Goal: Find specific page/section: Find specific page/section

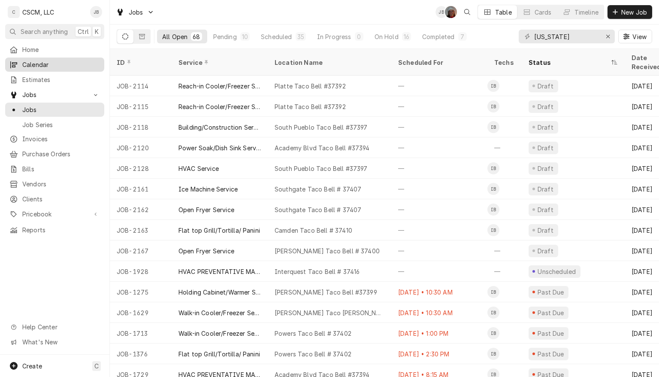
click at [30, 68] on link "Calendar" at bounding box center [54, 64] width 99 height 14
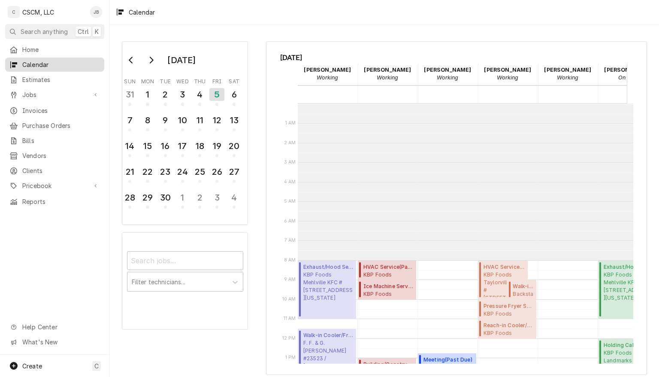
scroll to position [156, 0]
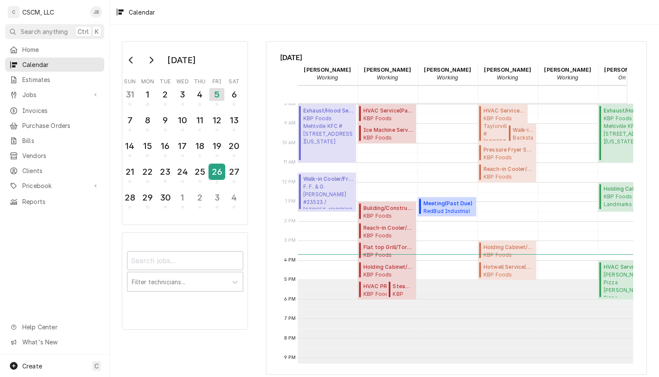
click at [218, 172] on div "26" at bounding box center [216, 171] width 15 height 15
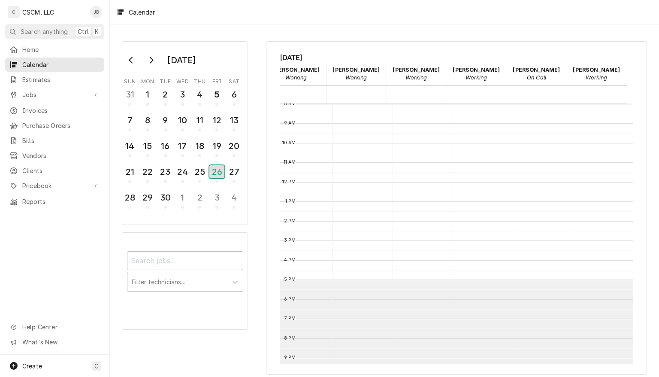
scroll to position [156, 98]
click at [35, 62] on span "Calendar" at bounding box center [61, 64] width 78 height 9
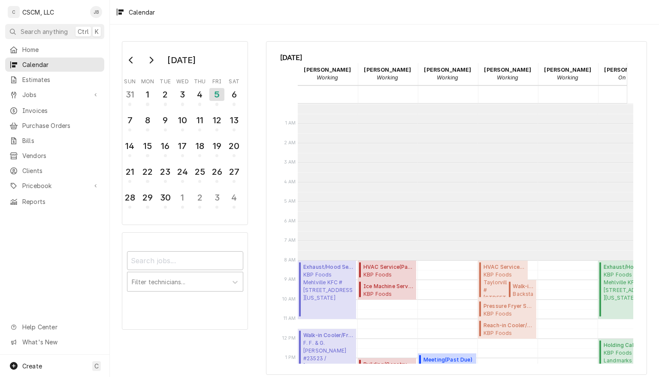
scroll to position [156, 0]
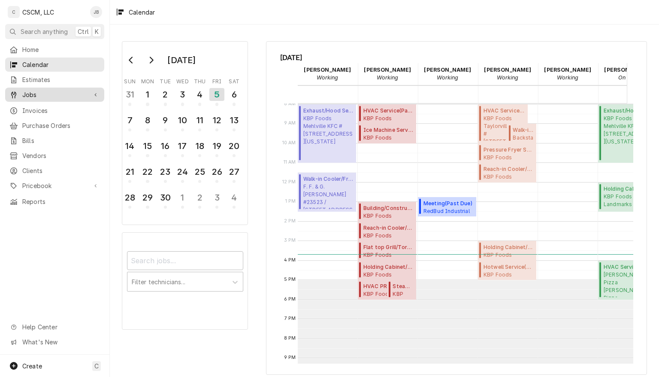
click at [36, 93] on span "Jobs" at bounding box center [54, 94] width 65 height 9
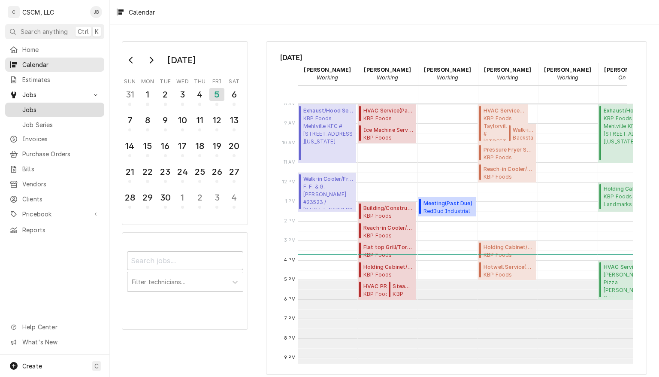
click at [35, 108] on span "Jobs" at bounding box center [61, 109] width 78 height 9
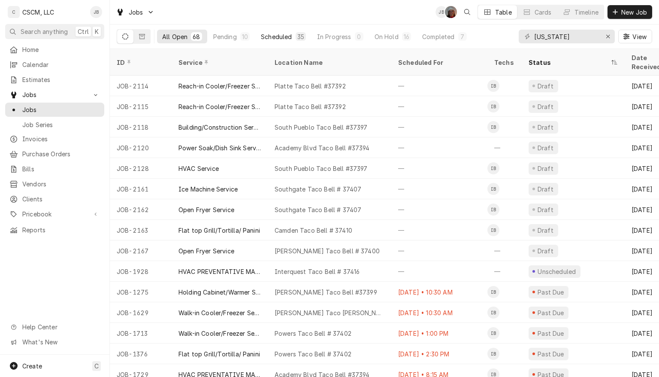
click at [271, 35] on div "Scheduled" at bounding box center [276, 36] width 31 height 9
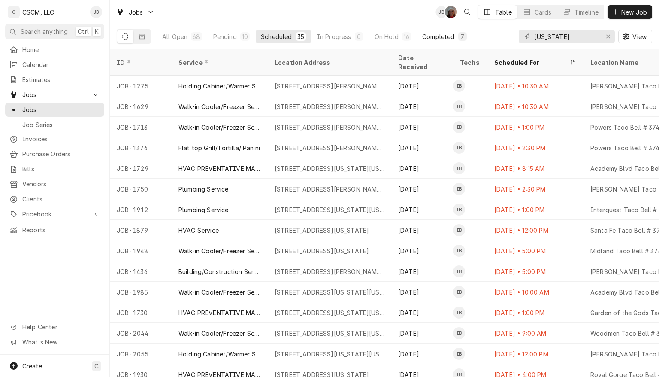
click at [434, 37] on div "Completed" at bounding box center [438, 36] width 32 height 9
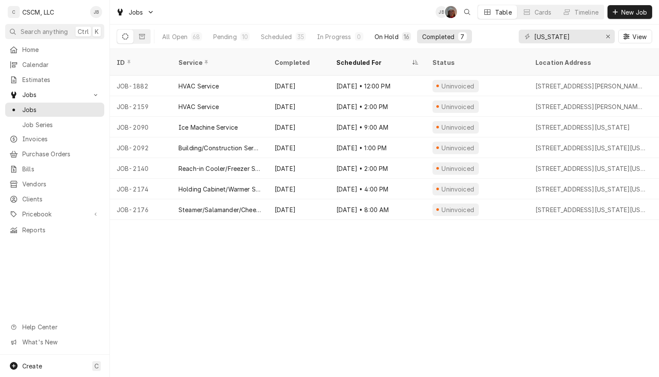
click at [389, 34] on div "On Hold" at bounding box center [387, 36] width 24 height 9
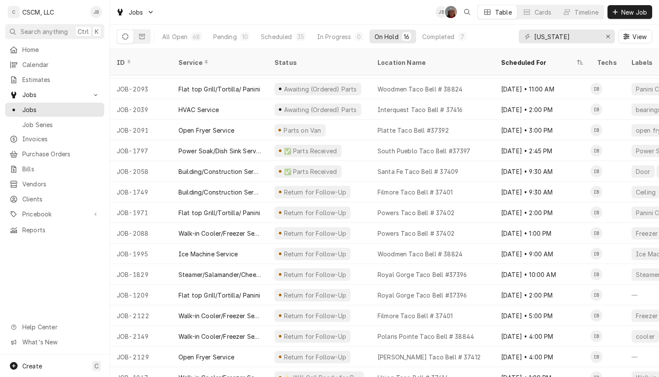
scroll to position [24, 0]
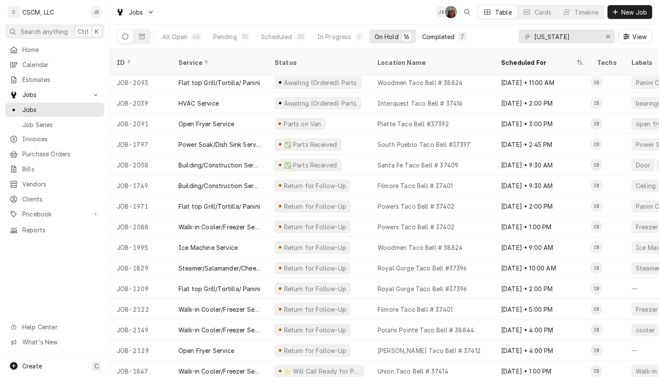
click at [439, 41] on button "Completed 7" at bounding box center [444, 37] width 54 height 14
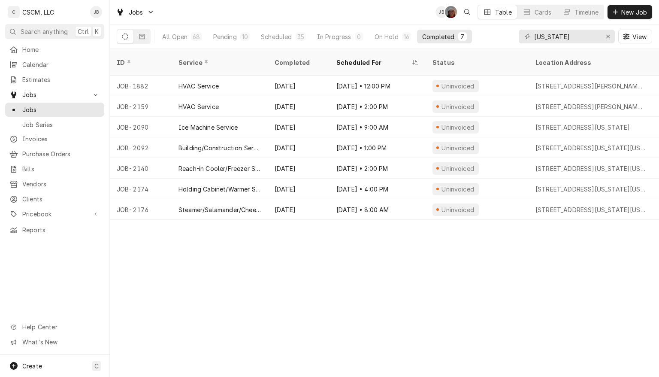
scroll to position [0, 0]
drag, startPoint x: 568, startPoint y: 37, endPoint x: 512, endPoint y: 41, distance: 56.3
click at [512, 41] on div "All Open 68 Pending 10 Scheduled 35 In Progress 0 On Hold 16 Completed 7 colora…" at bounding box center [384, 36] width 535 height 24
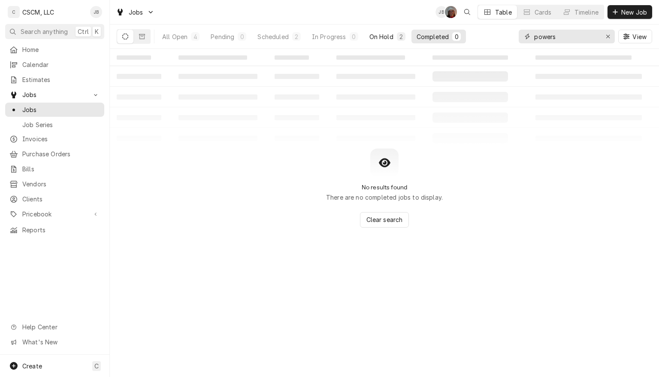
type input "powers"
click at [385, 39] on div "On Hold" at bounding box center [381, 36] width 24 height 9
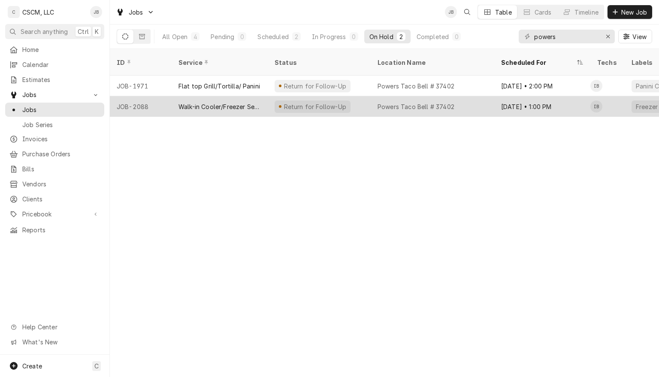
click at [378, 102] on div "Powers Taco Bell # 37402" at bounding box center [416, 106] width 77 height 9
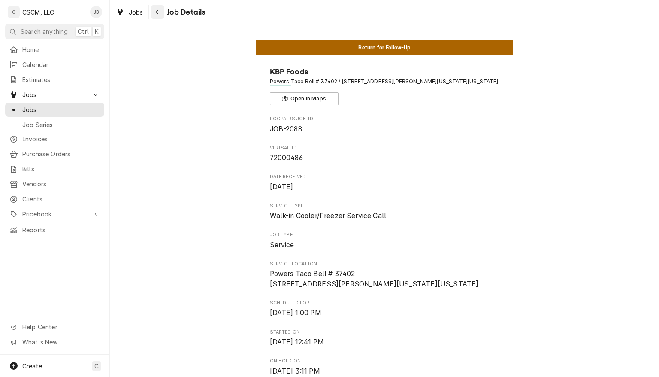
click at [154, 10] on div "Navigate back" at bounding box center [157, 12] width 9 height 9
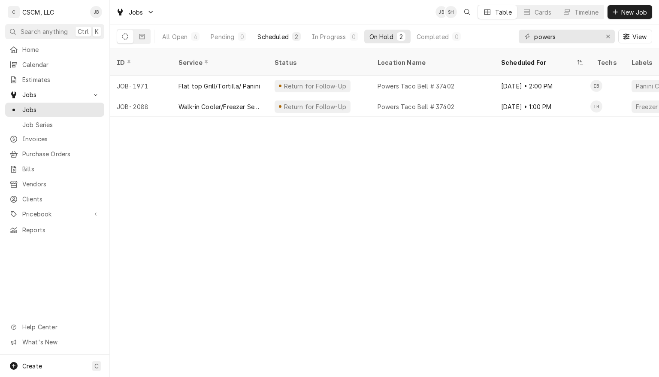
click at [280, 42] on button "Scheduled 2" at bounding box center [278, 37] width 53 height 14
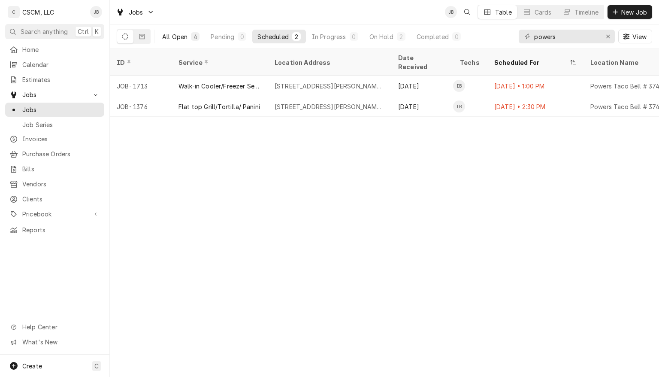
click at [175, 35] on div "All Open" at bounding box center [174, 36] width 25 height 9
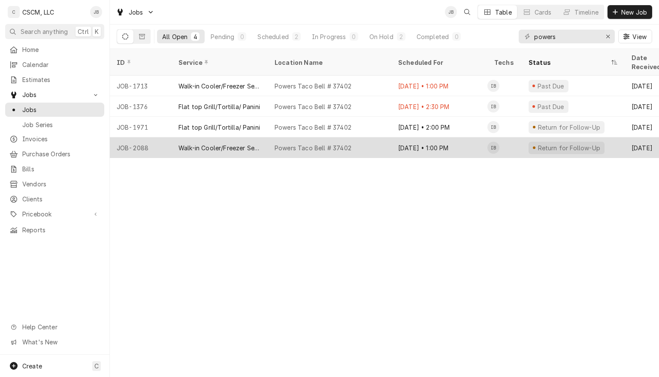
click at [323, 143] on div "Powers Taco Bell # 37402" at bounding box center [313, 147] width 77 height 9
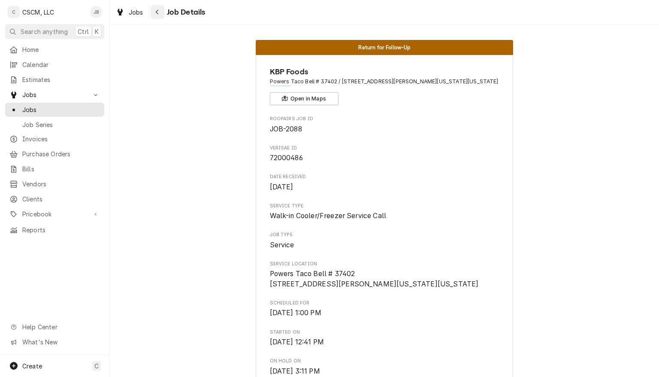
click at [158, 14] on icon "Navigate back" at bounding box center [157, 12] width 4 height 6
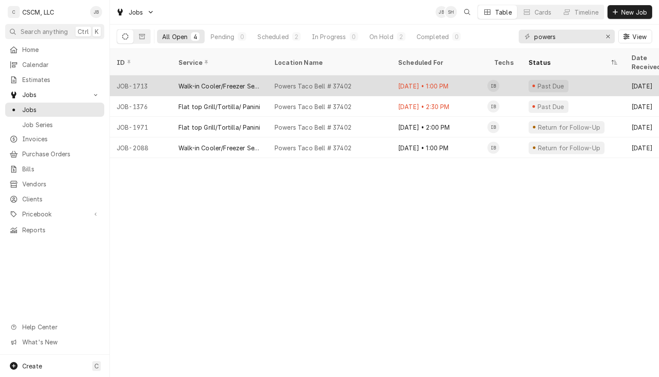
click at [346, 80] on div "Powers Taco Bell # 37402" at bounding box center [330, 86] width 124 height 21
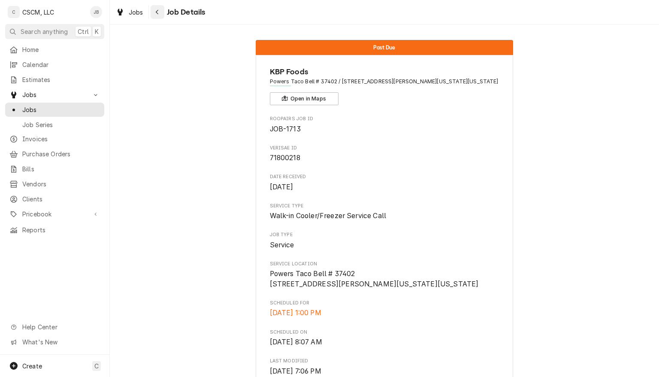
click at [160, 10] on div "Navigate back" at bounding box center [157, 12] width 9 height 9
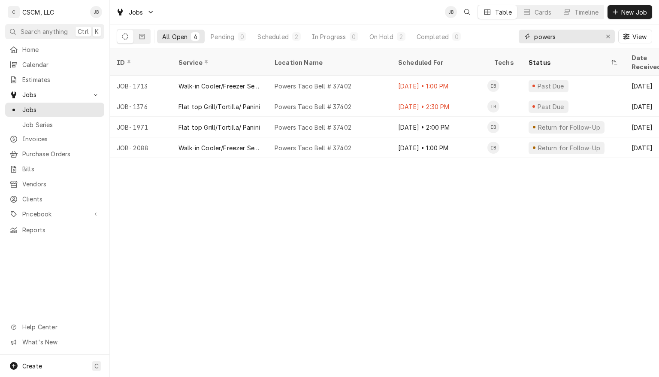
drag, startPoint x: 565, startPoint y: 36, endPoint x: 498, endPoint y: 40, distance: 67.0
click at [498, 40] on div "All Open 4 Pending 0 Scheduled 2 In Progress 0 On Hold 2 Completed 0 powers View" at bounding box center [384, 36] width 535 height 24
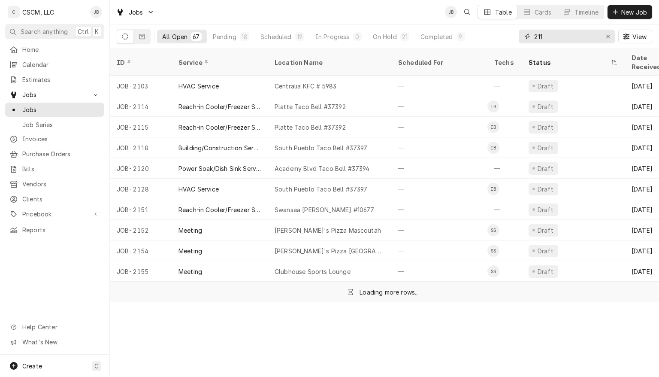
type input "2113"
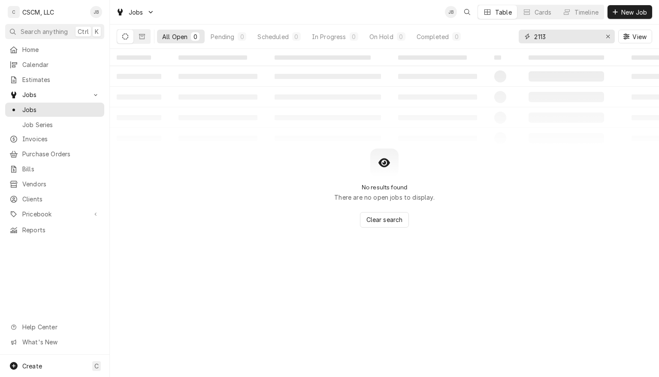
drag, startPoint x: 539, startPoint y: 33, endPoint x: 524, endPoint y: 33, distance: 15.0
click at [524, 33] on div "2113" at bounding box center [567, 37] width 96 height 14
drag, startPoint x: 570, startPoint y: 37, endPoint x: 530, endPoint y: 36, distance: 39.5
click at [530, 36] on div "2113" at bounding box center [567, 37] width 96 height 14
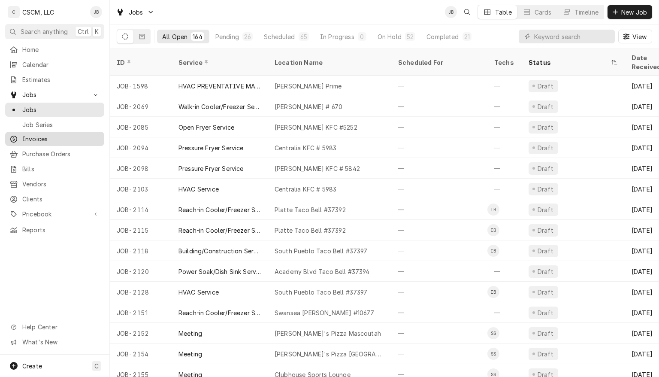
click at [38, 136] on span "Invoices" at bounding box center [61, 138] width 78 height 9
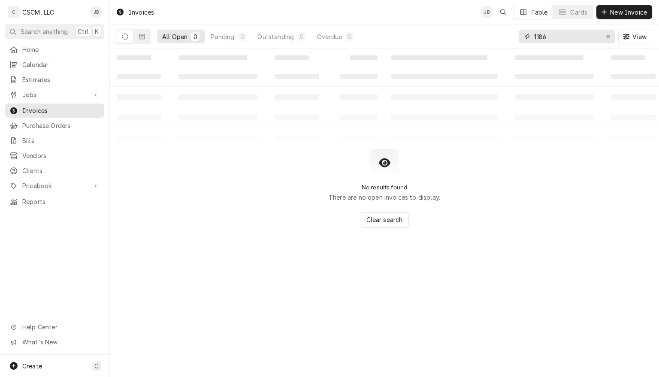
drag, startPoint x: 552, startPoint y: 38, endPoint x: 522, endPoint y: 39, distance: 30.0
click at [522, 39] on div "1186" at bounding box center [567, 37] width 96 height 14
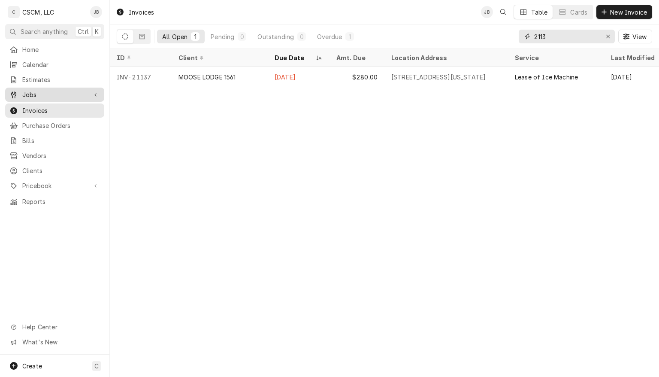
type input "2113"
click at [33, 90] on span "Jobs" at bounding box center [54, 94] width 65 height 9
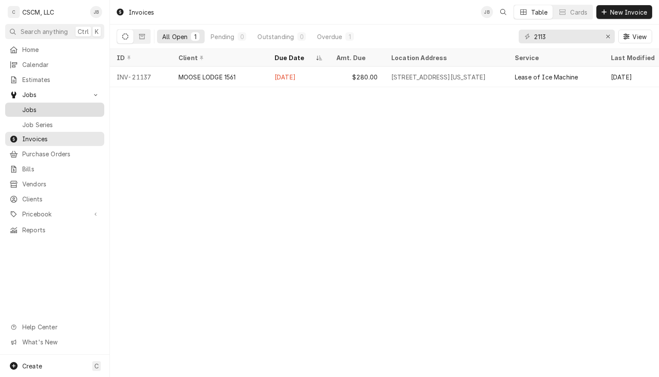
click at [39, 105] on span "Jobs" at bounding box center [61, 109] width 78 height 9
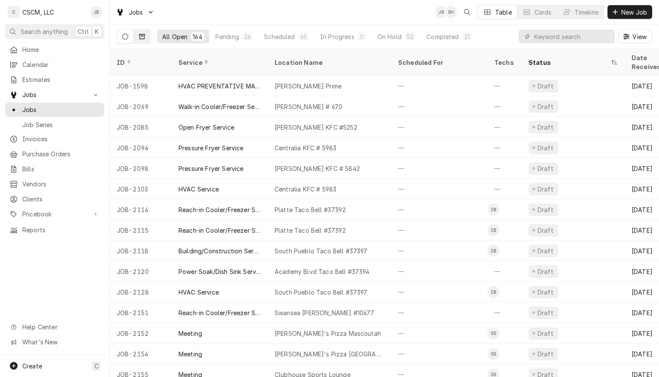
click at [145, 37] on button "Dynamic Content Wrapper" at bounding box center [142, 37] width 16 height 14
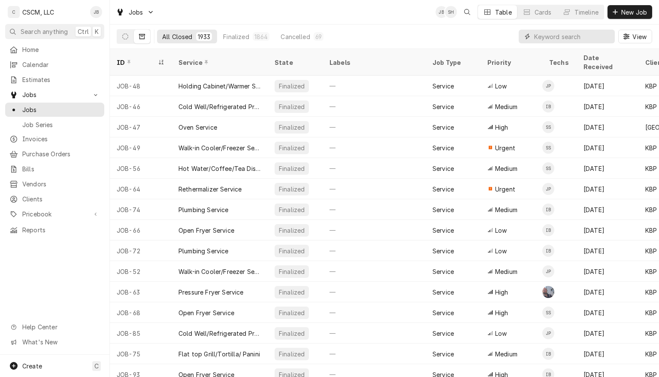
click at [542, 35] on input "Dynamic Content Wrapper" at bounding box center [572, 37] width 76 height 14
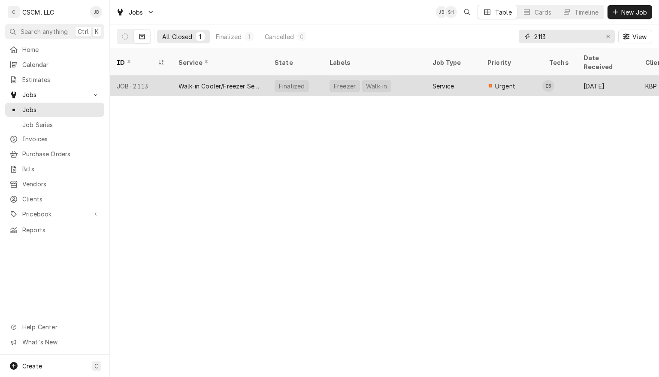
type input "2113"
click at [389, 80] on div "Freezer Walk-in" at bounding box center [374, 86] width 103 height 21
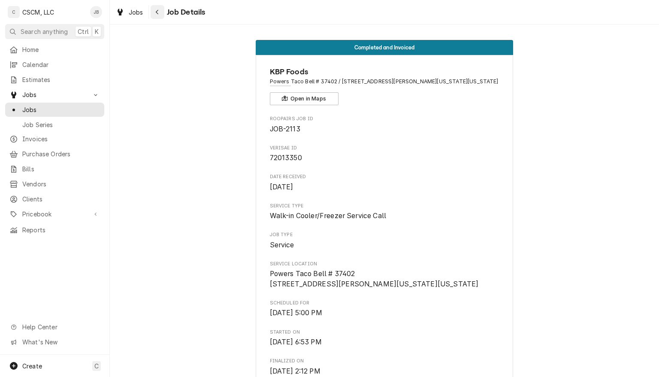
click at [155, 10] on icon "Navigate back" at bounding box center [157, 12] width 4 height 6
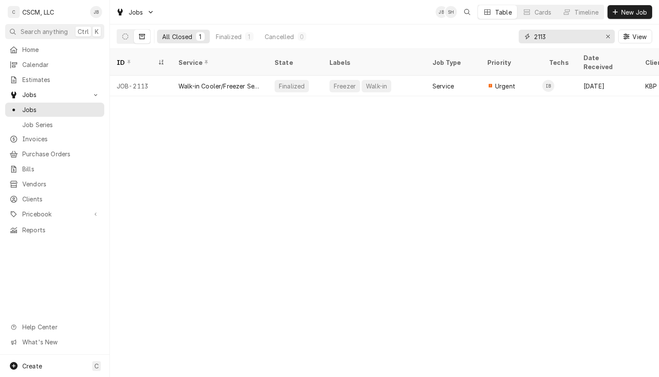
drag, startPoint x: 551, startPoint y: 35, endPoint x: 534, endPoint y: 36, distance: 17.2
click at [534, 36] on input "2113" at bounding box center [566, 37] width 64 height 14
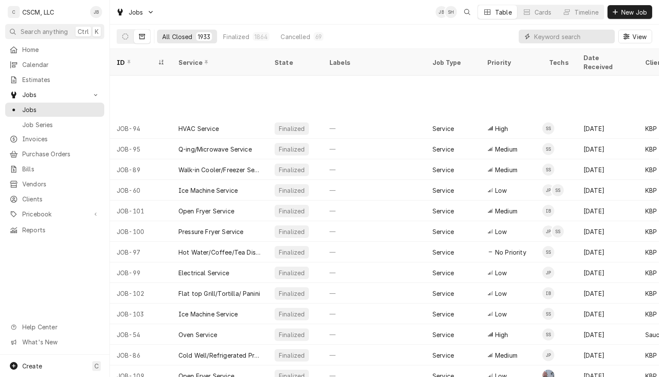
scroll to position [333, 0]
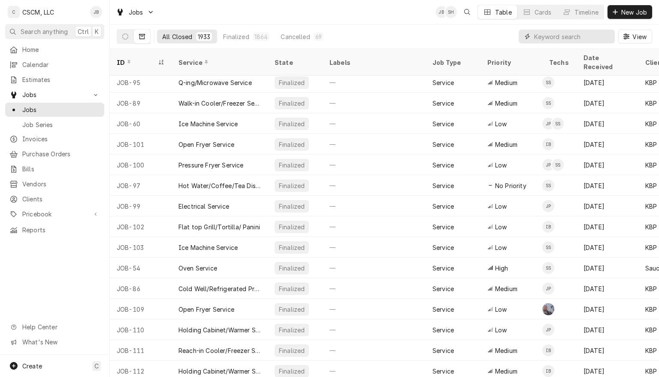
click at [544, 35] on input "Dynamic Content Wrapper" at bounding box center [572, 37] width 76 height 14
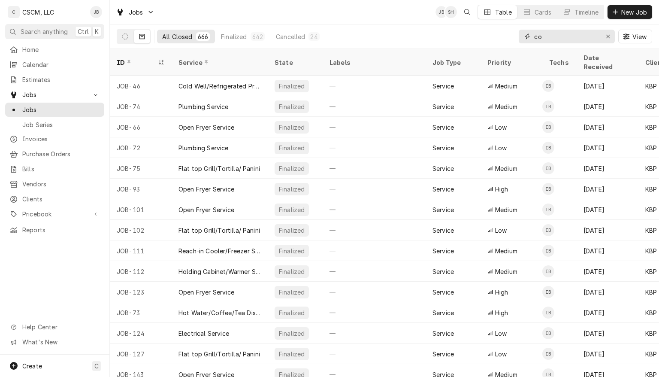
type input "c"
